Goal: Task Accomplishment & Management: Complete application form

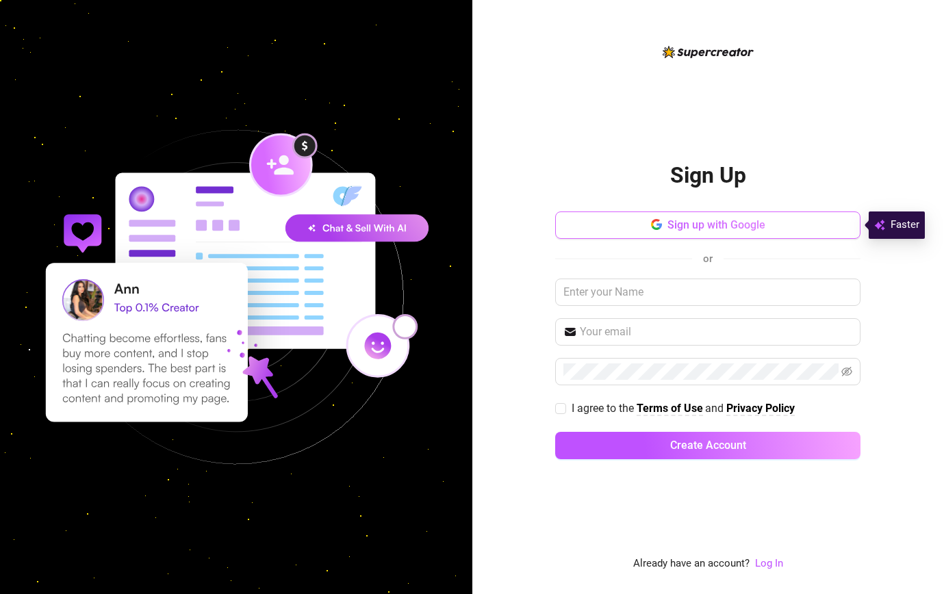
click at [695, 218] on span "Sign up with Google" at bounding box center [717, 224] width 98 height 13
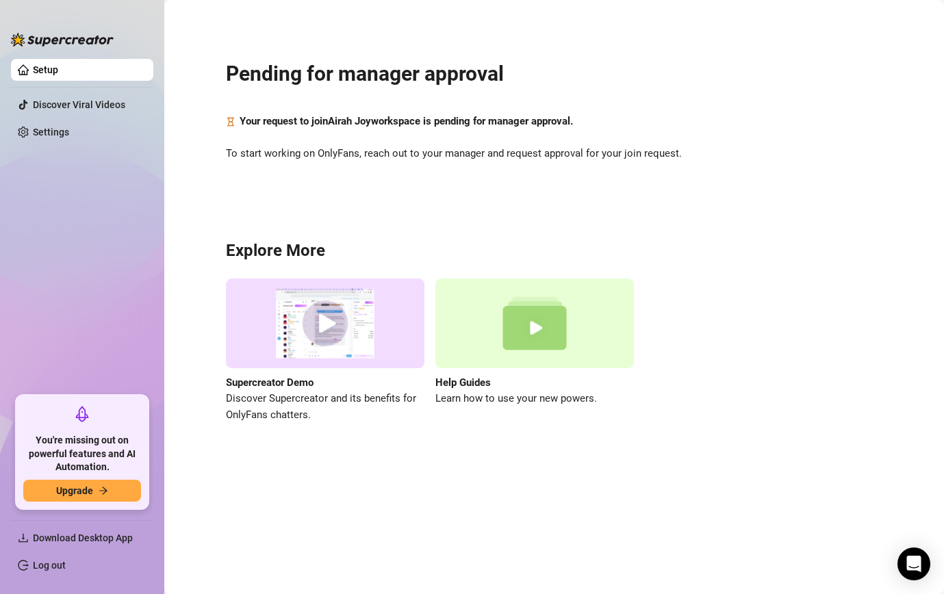
click at [477, 79] on h2 "Pending for manager approval" at bounding box center [554, 74] width 657 height 26
